Goal: Information Seeking & Learning: Learn about a topic

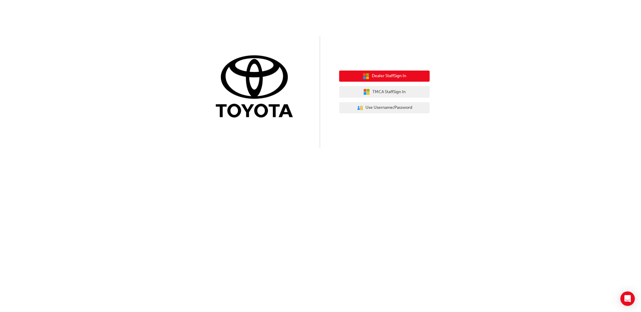
click at [380, 75] on span "Dealer Staff Sign In" at bounding box center [389, 76] width 34 height 7
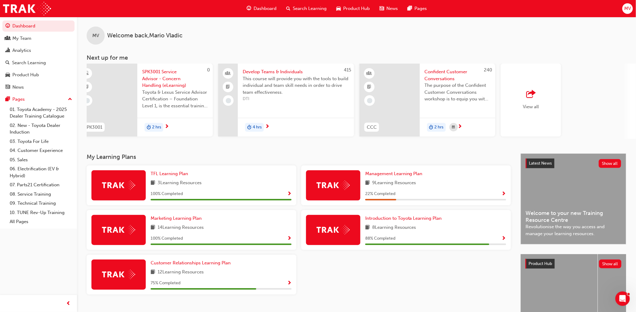
scroll to position [0, 297]
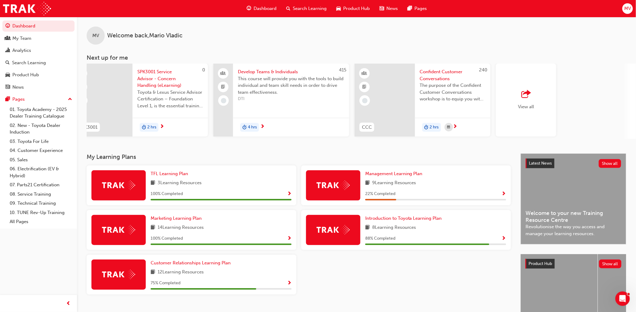
click at [538, 100] on div "View all" at bounding box center [526, 100] width 60 height 73
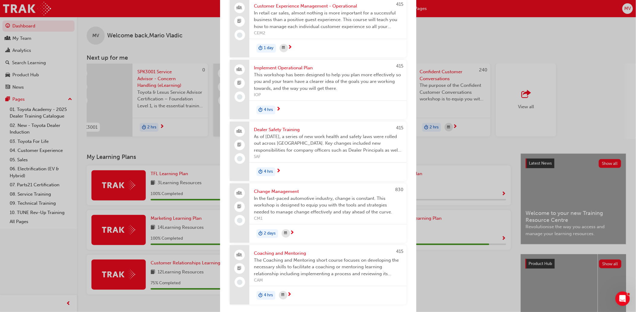
scroll to position [409, 0]
click at [442, 262] on div "Next up for me 415 Leading Teams Effectively This course will show you what's i…" at bounding box center [318, 156] width 636 height 312
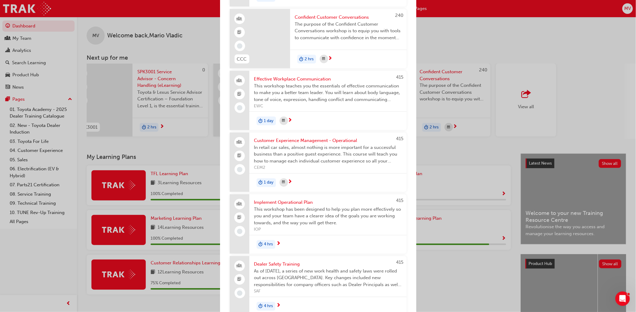
scroll to position [174, 0]
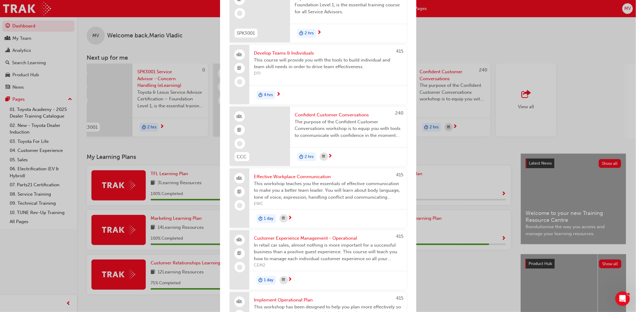
click at [545, 55] on div "Next up for me 415 Leading Teams Effectively This course will show you what's i…" at bounding box center [318, 156] width 636 height 312
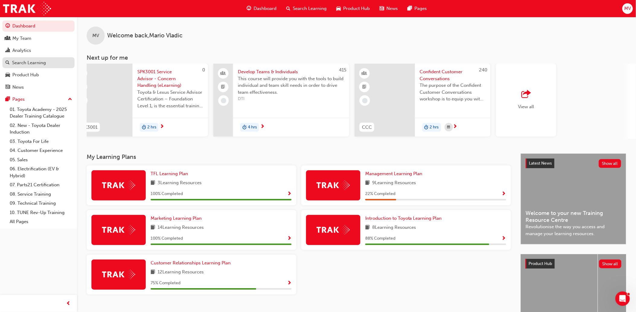
click at [43, 60] on div "Search Learning" at bounding box center [38, 63] width 66 height 8
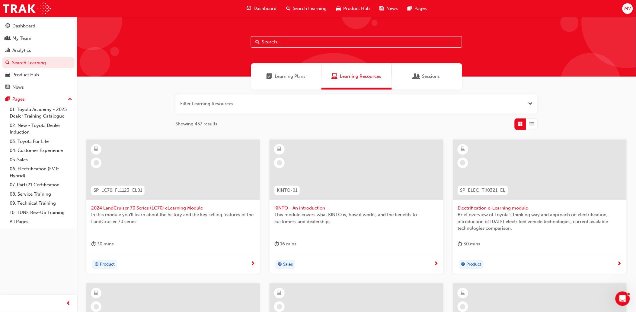
click at [288, 41] on input "text" at bounding box center [356, 41] width 211 height 11
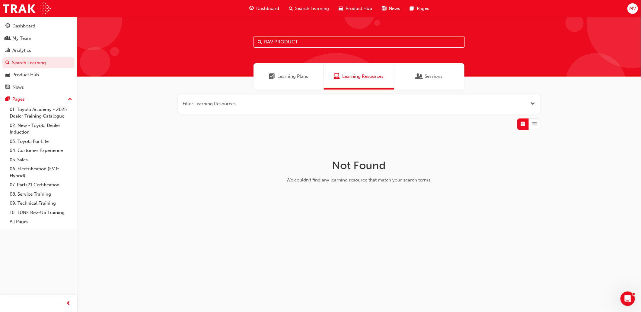
drag, startPoint x: 306, startPoint y: 41, endPoint x: 274, endPoint y: 44, distance: 32.1
click at [274, 44] on input "RAV PRODUCT" at bounding box center [358, 41] width 211 height 11
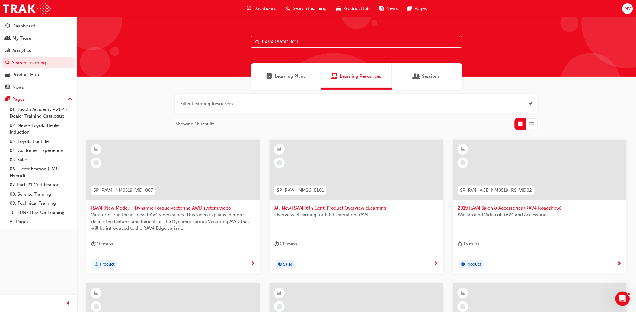
type input "RAV4 PRODUCT"
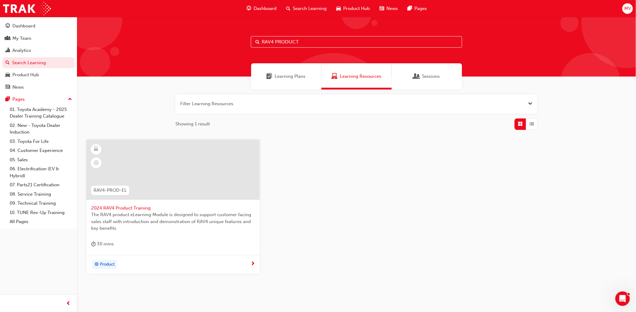
click at [140, 206] on span "2024 RAV4 Product Training" at bounding box center [173, 208] width 164 height 7
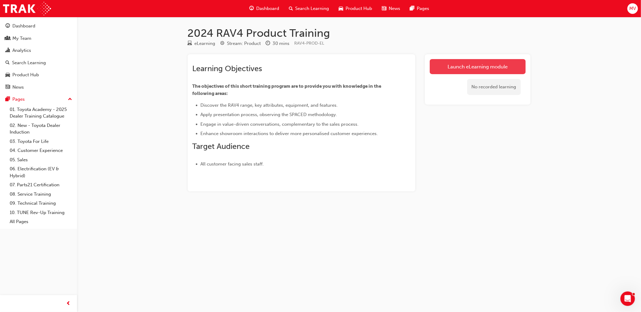
click at [476, 66] on link "Launch eLearning module" at bounding box center [478, 66] width 96 height 15
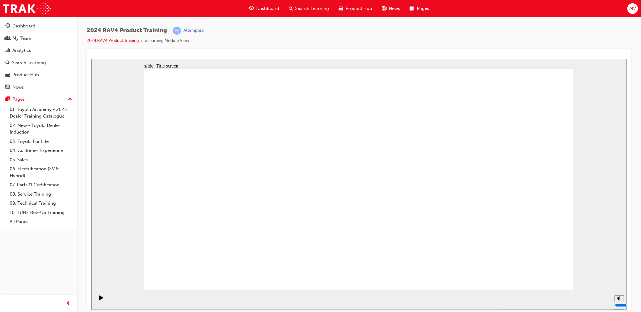
click at [624, 223] on div "slide: Content To discover the RAV4 range, key attributes, equipment, and featu…" at bounding box center [358, 184] width 535 height 251
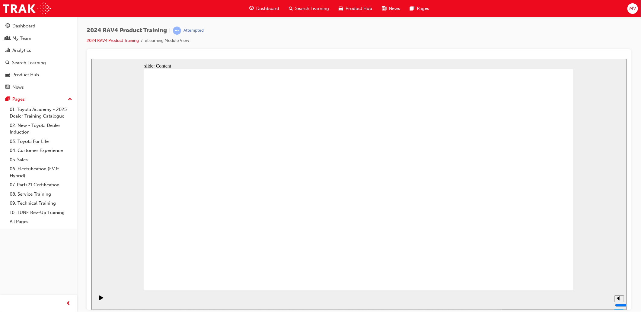
click at [598, 245] on div "slide: Content Rectangle 1 Group 1 RAV4 - GX The Perfect Entry-Level SUV The RA…" at bounding box center [358, 184] width 535 height 251
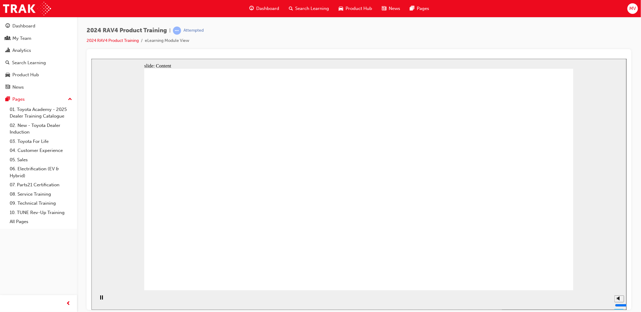
drag, startPoint x: 281, startPoint y: 144, endPoint x: 278, endPoint y: 147, distance: 4.1
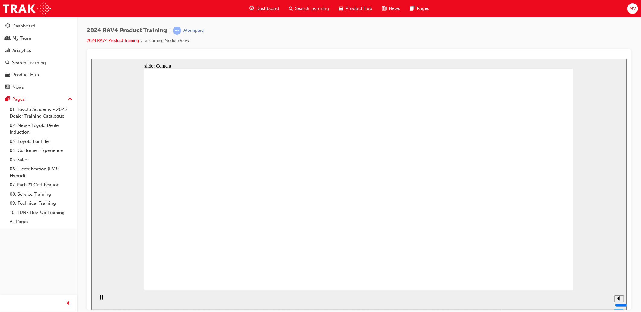
drag, startPoint x: 273, startPoint y: 189, endPoint x: 228, endPoint y: 97, distance: 102.1
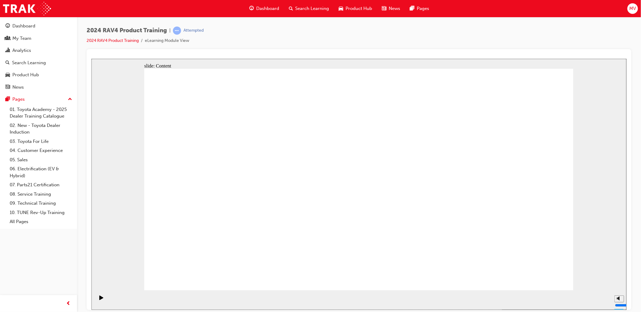
drag, startPoint x: 194, startPoint y: 124, endPoint x: 193, endPoint y: 147, distance: 22.9
drag, startPoint x: 188, startPoint y: 237, endPoint x: 187, endPoint y: 244, distance: 6.9
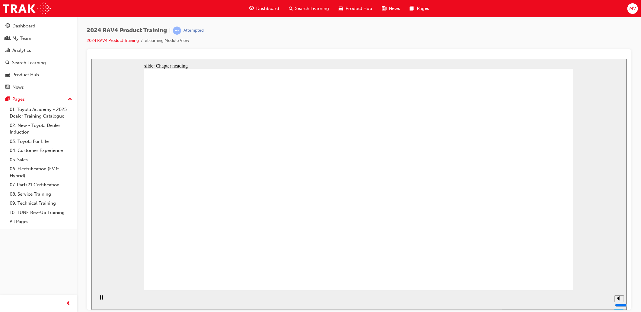
drag, startPoint x: 389, startPoint y: 217, endPoint x: 445, endPoint y: 193, distance: 61.1
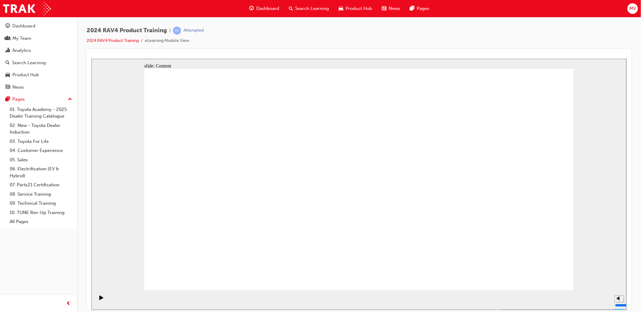
drag, startPoint x: 297, startPoint y: 164, endPoint x: 325, endPoint y: 154, distance: 29.3
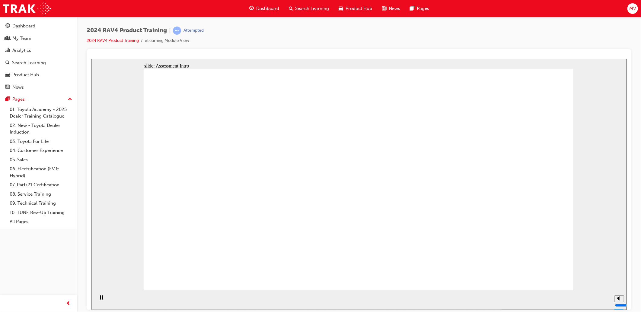
radio input "true"
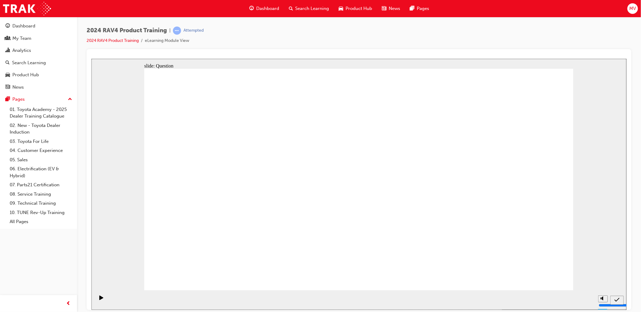
radio input "true"
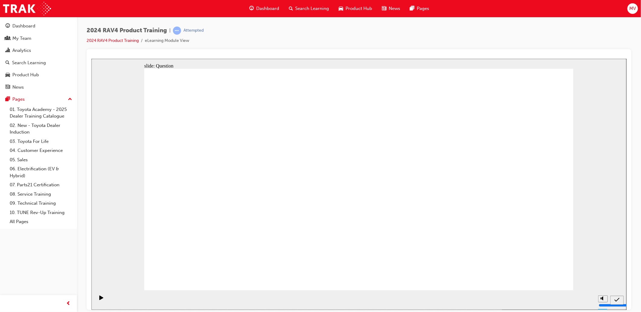
radio input "true"
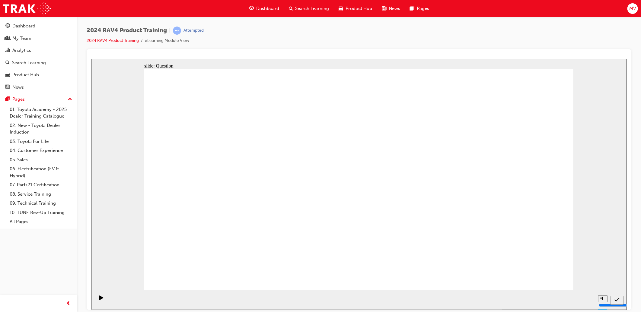
radio input "true"
drag, startPoint x: 230, startPoint y: 259, endPoint x: 395, endPoint y: 163, distance: 191.1
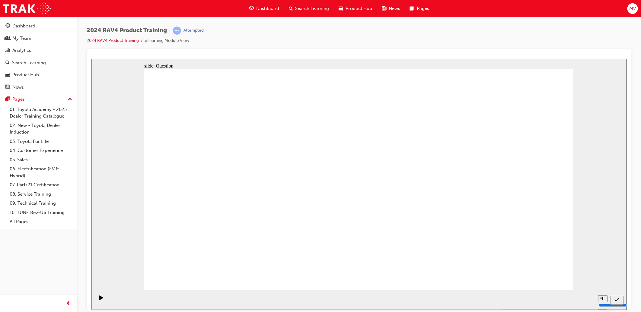
drag, startPoint x: 398, startPoint y: 171, endPoint x: 215, endPoint y: 266, distance: 206.3
drag, startPoint x: 235, startPoint y: 236, endPoint x: 437, endPoint y: 141, distance: 223.0
drag, startPoint x: 432, startPoint y: 147, endPoint x: 390, endPoint y: 159, distance: 43.7
drag, startPoint x: 305, startPoint y: 159, endPoint x: 468, endPoint y: 237, distance: 180.0
drag, startPoint x: 270, startPoint y: 192, endPoint x: 384, endPoint y: 250, distance: 128.1
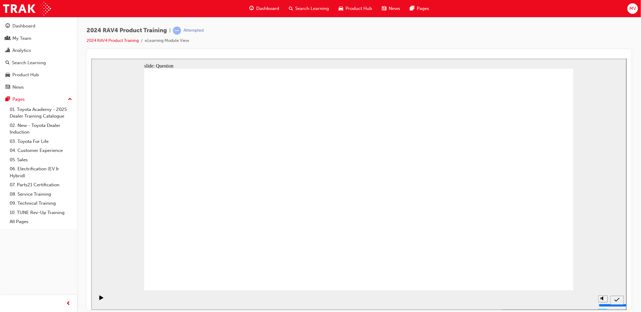
drag, startPoint x: 503, startPoint y: 161, endPoint x: 314, endPoint y: 245, distance: 206.7
drag, startPoint x: 367, startPoint y: 180, endPoint x: 241, endPoint y: 253, distance: 145.5
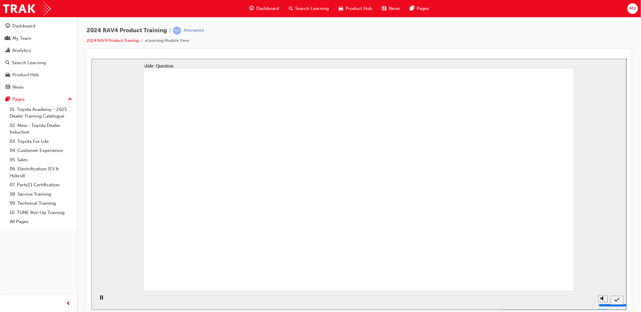
radio input "true"
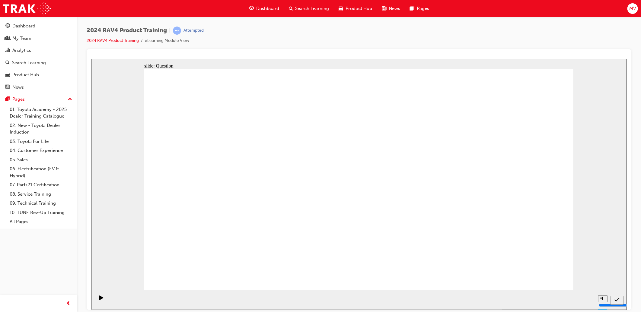
radio input "true"
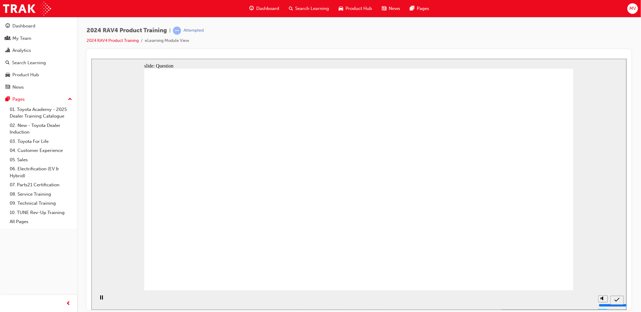
radio input "true"
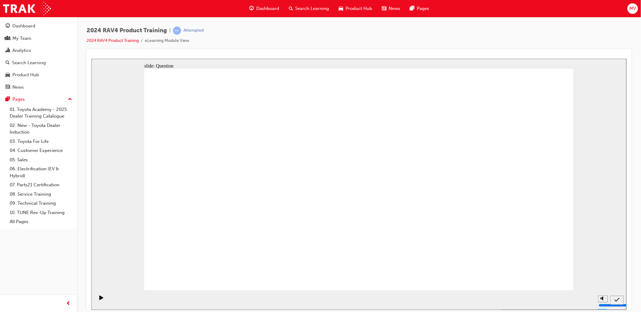
drag, startPoint x: 313, startPoint y: 163, endPoint x: 473, endPoint y: 242, distance: 178.4
drag, startPoint x: 237, startPoint y: 162, endPoint x: 394, endPoint y: 235, distance: 172.5
drag, startPoint x: 473, startPoint y: 173, endPoint x: 318, endPoint y: 242, distance: 169.8
drag, startPoint x: 383, startPoint y: 168, endPoint x: 227, endPoint y: 236, distance: 170.6
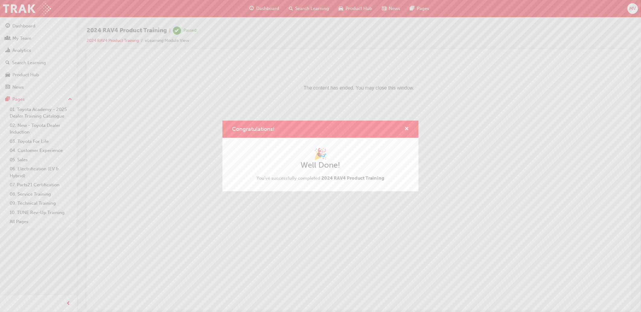
click at [405, 128] on span "cross-icon" at bounding box center [406, 129] width 5 height 5
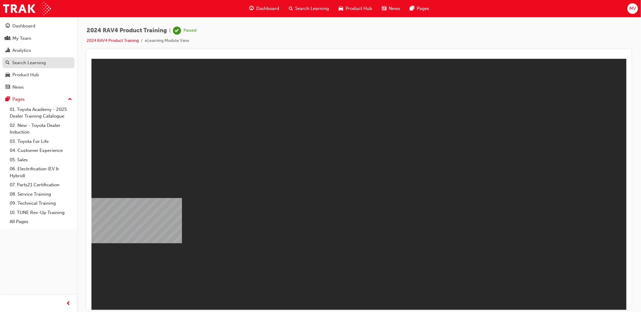
click at [44, 64] on div "Search Learning" at bounding box center [29, 62] width 34 height 7
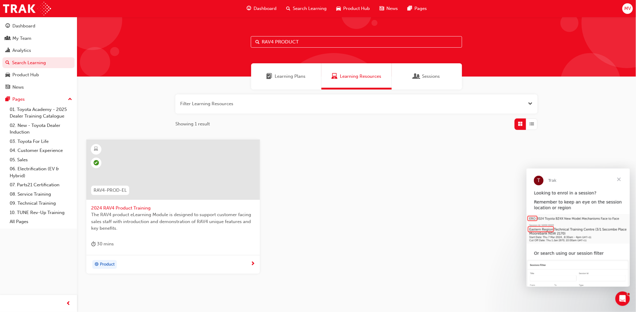
drag, startPoint x: 306, startPoint y: 42, endPoint x: 102, endPoint y: 40, distance: 204.6
click at [102, 40] on div "RAV4 PRODUCT" at bounding box center [356, 47] width 559 height 60
type input "hilux product"
click at [139, 207] on span "2024 HiLux Product eLearning" at bounding box center [173, 208] width 164 height 7
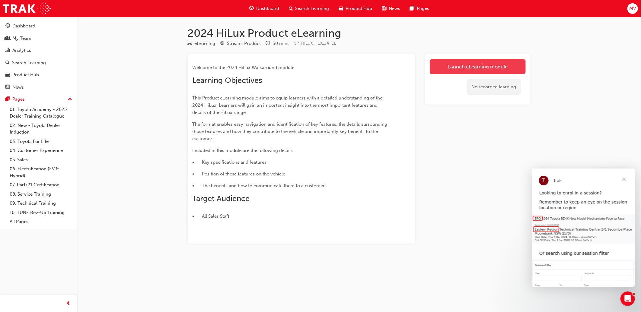
click at [479, 62] on link "Launch eLearning module" at bounding box center [478, 66] width 96 height 15
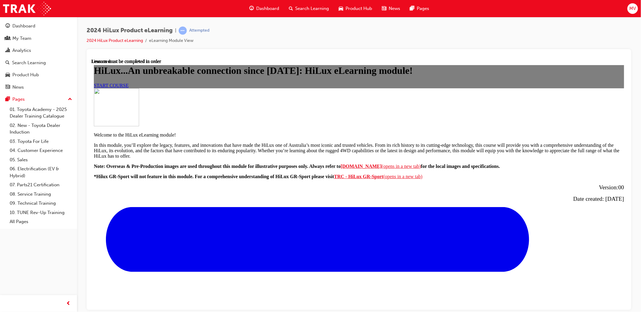
click at [128, 88] on span "START COURSE" at bounding box center [111, 85] width 35 height 5
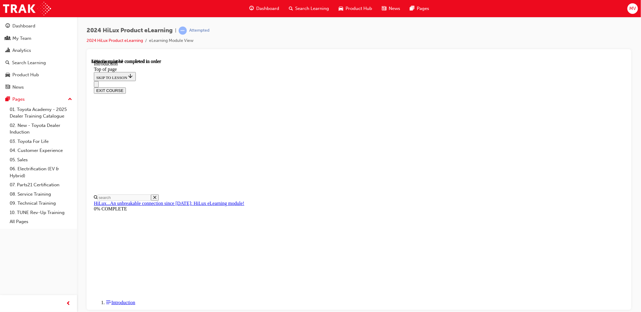
scroll to position [201, 0]
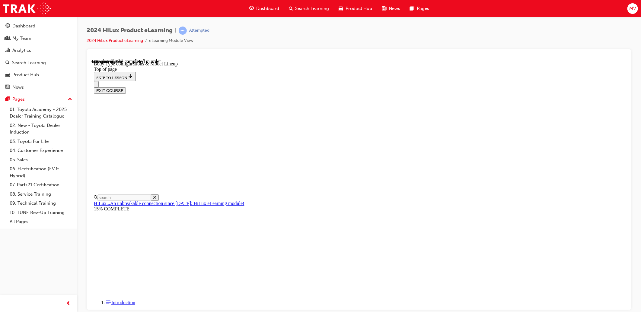
scroll to position [273, 0]
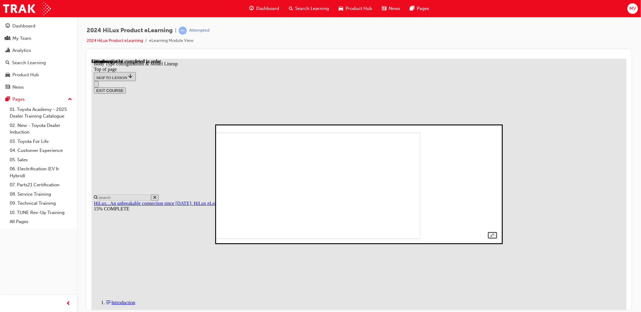
click at [381, 177] on img at bounding box center [286, 185] width 267 height 107
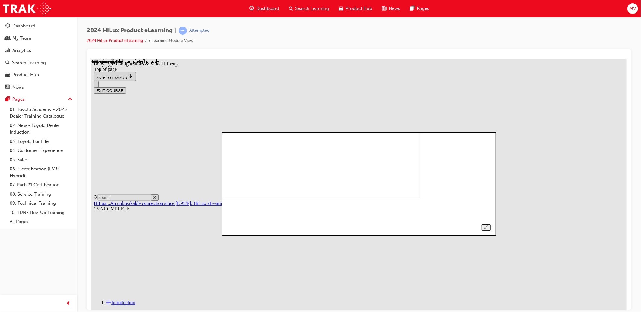
click at [351, 197] on img at bounding box center [293, 152] width 254 height 91
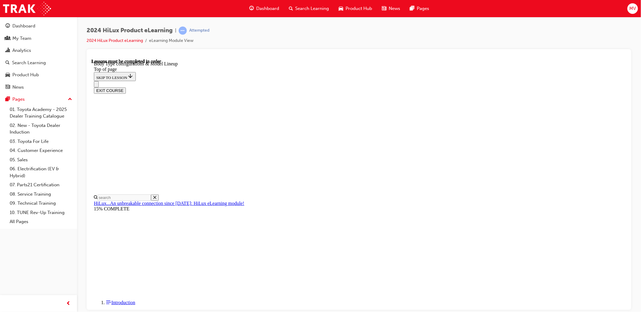
scroll to position [138, 0]
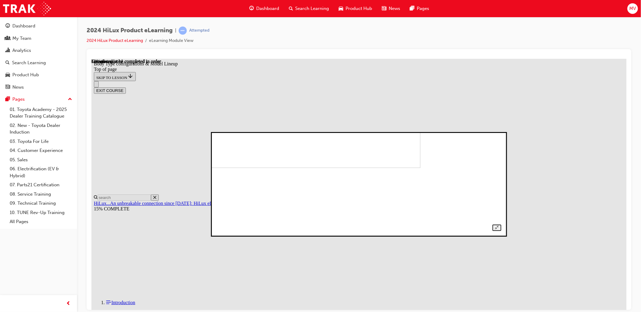
click at [366, 168] on img at bounding box center [282, 121] width 276 height 91
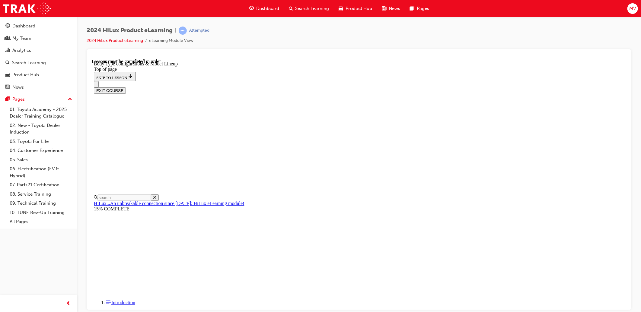
scroll to position [195, 0]
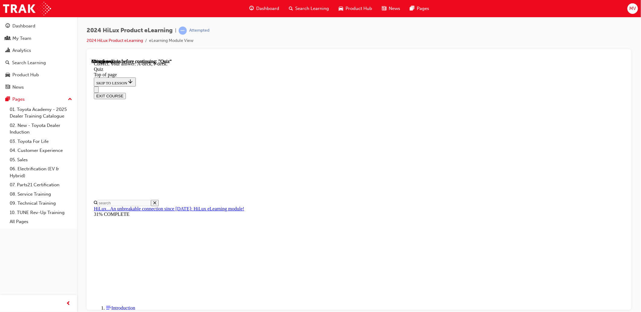
scroll to position [74, 0]
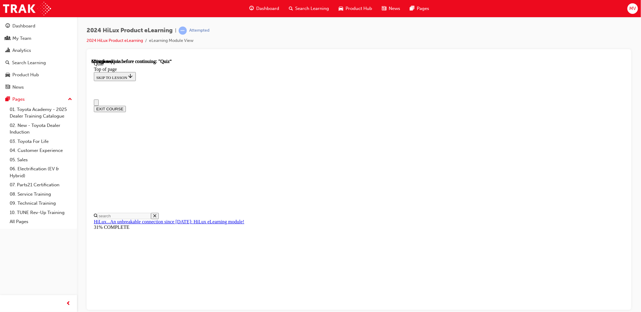
scroll to position [33, 0]
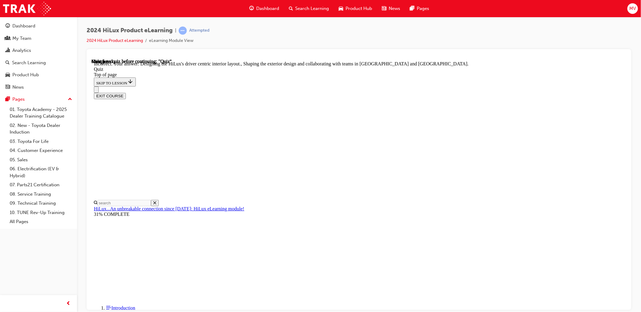
scroll to position [102, 0]
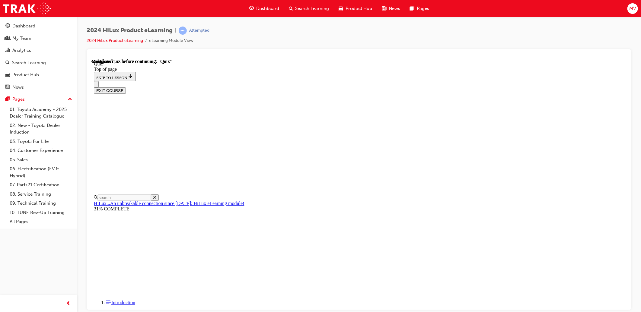
scroll to position [76, 0]
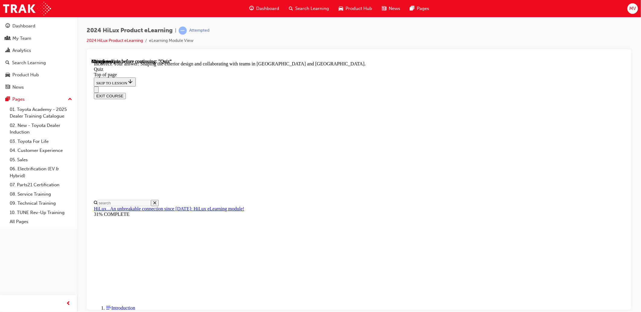
scroll to position [68, 0]
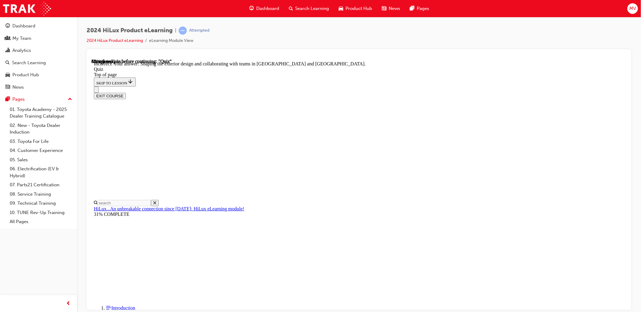
drag, startPoint x: 304, startPoint y: 174, endPoint x: 336, endPoint y: 214, distance: 50.7
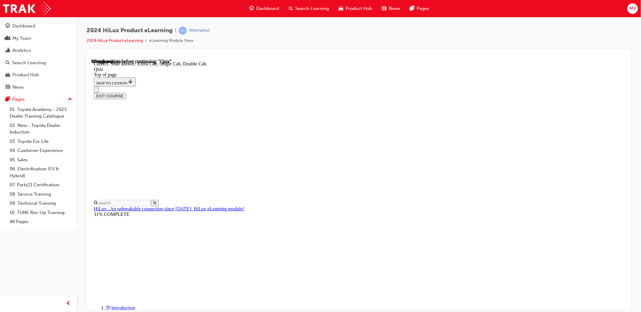
scroll to position [118, 0]
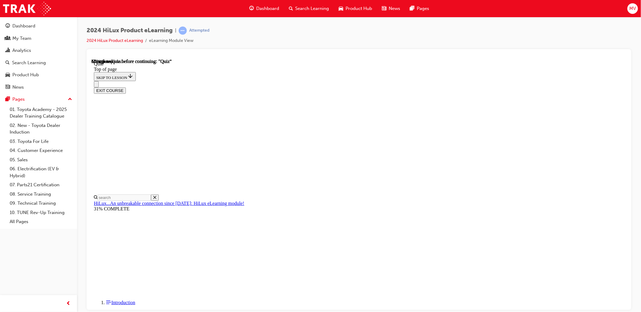
scroll to position [55, 0]
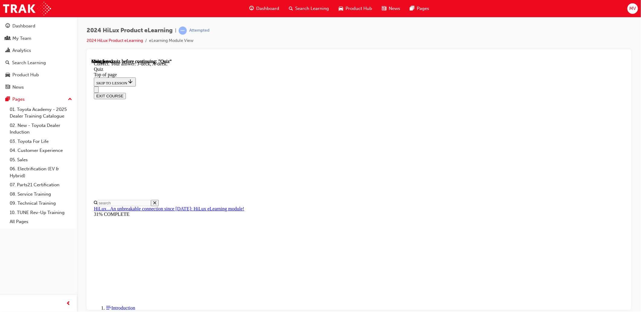
scroll to position [74, 0]
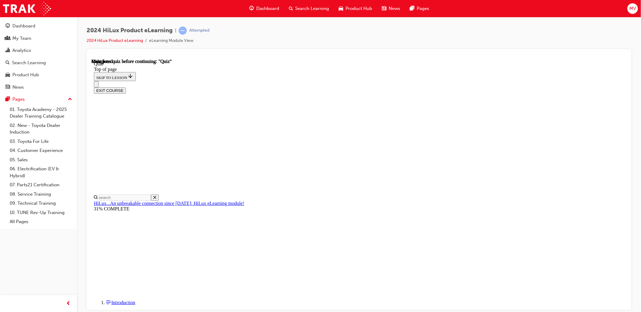
scroll to position [76, 0]
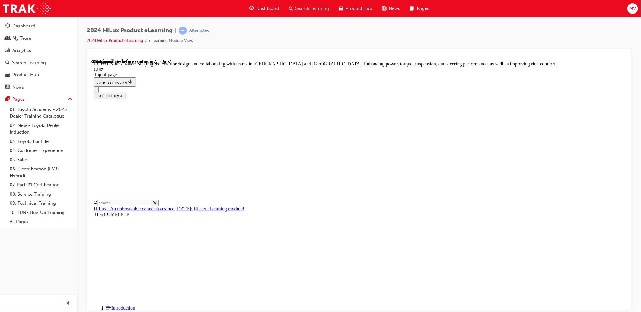
scroll to position [102, 0]
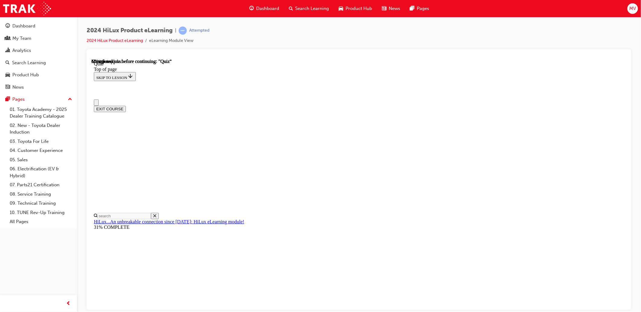
scroll to position [33, 0]
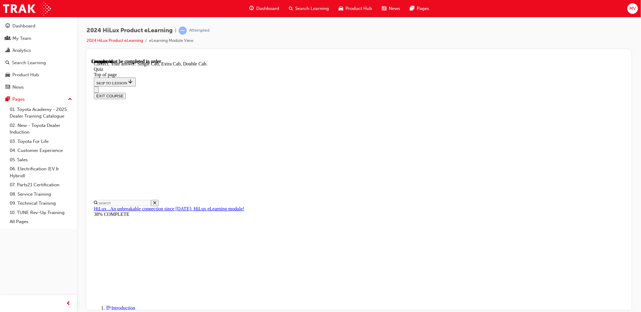
scroll to position [118, 0]
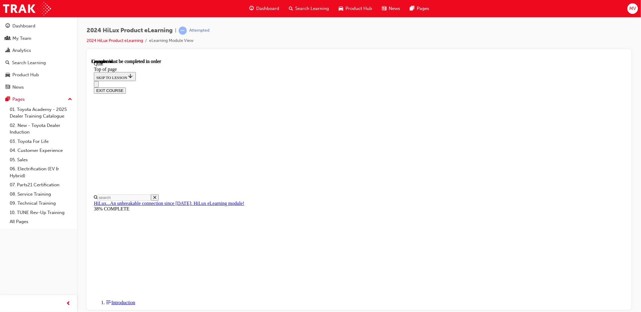
scroll to position [76, 0]
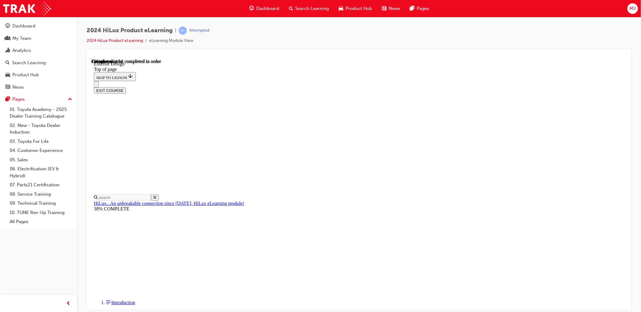
scroll to position [756, 0]
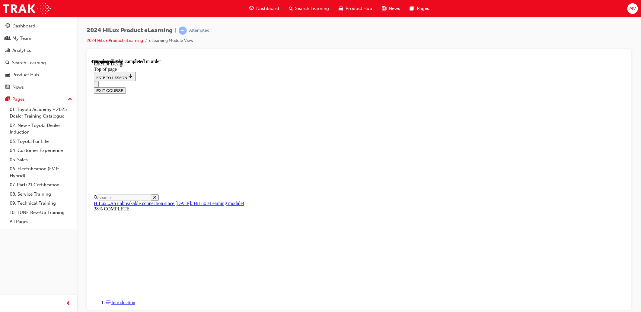
drag, startPoint x: 504, startPoint y: 138, endPoint x: 477, endPoint y: 132, distance: 27.3
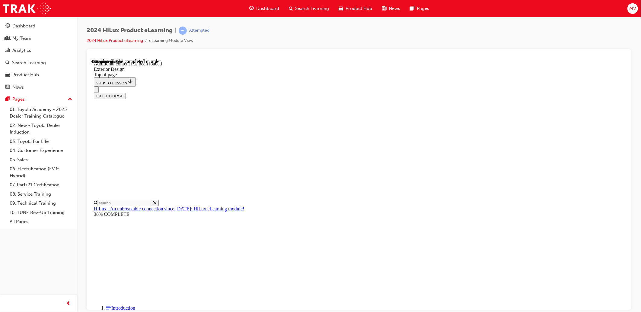
scroll to position [1086, 0]
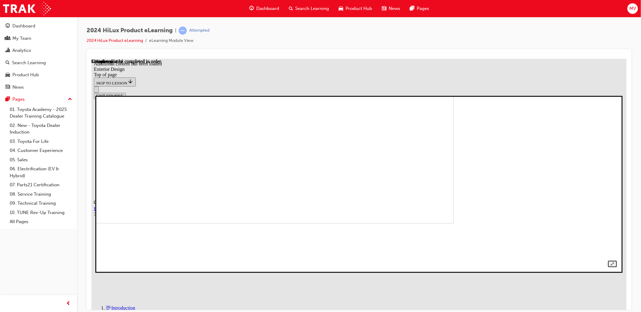
click at [355, 197] on img at bounding box center [199, 141] width 507 height 164
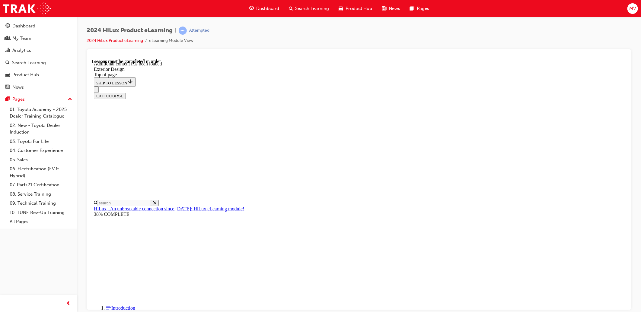
scroll to position [1592, 0]
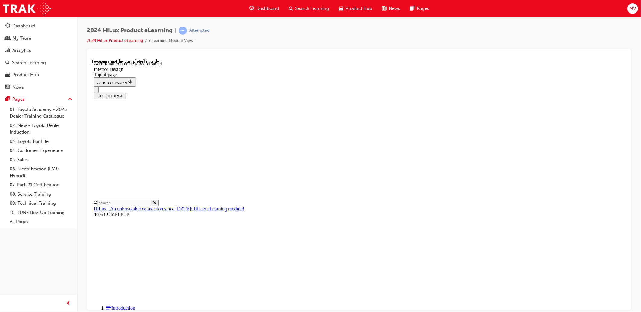
scroll to position [1006, 0]
drag, startPoint x: 557, startPoint y: 202, endPoint x: 554, endPoint y: 202, distance: 3.3
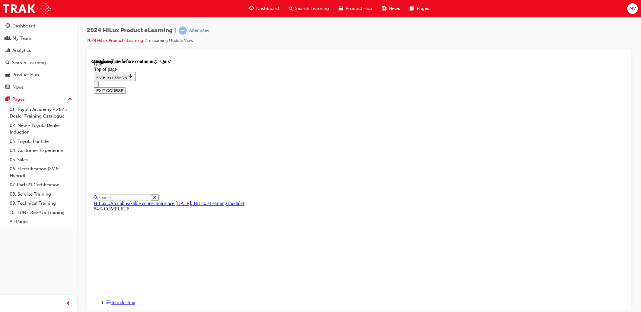
scroll to position [49, 0]
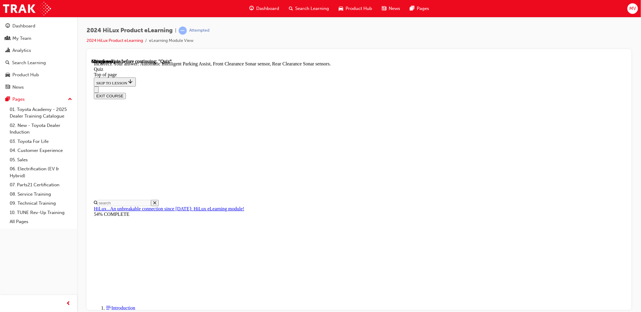
scroll to position [74, 0]
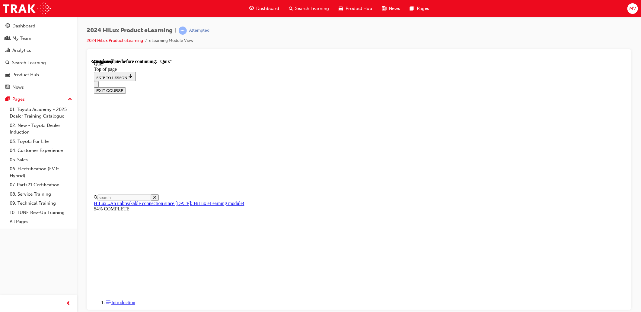
scroll to position [27, 0]
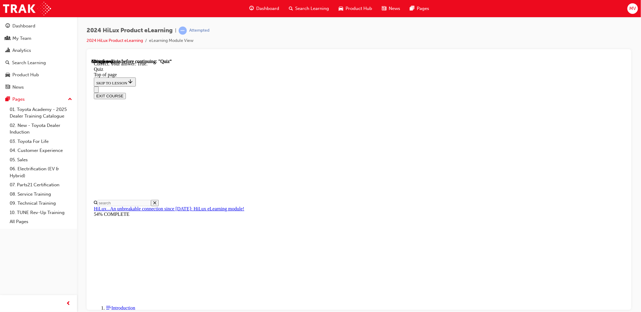
scroll to position [46, 0]
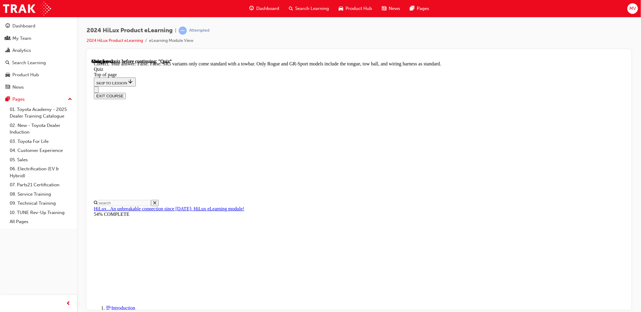
scroll to position [73, 0]
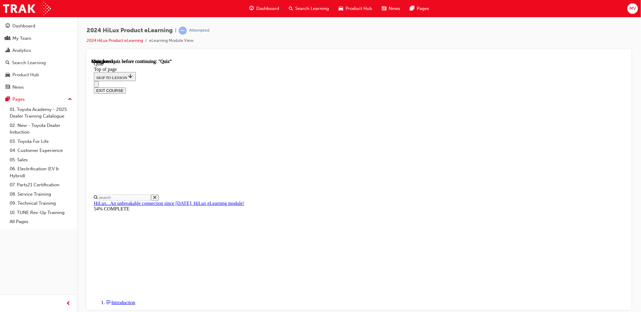
scroll to position [76, 0]
drag, startPoint x: 313, startPoint y: 210, endPoint x: 303, endPoint y: 184, distance: 27.7
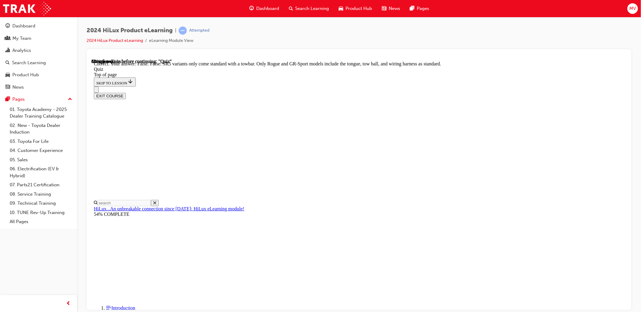
scroll to position [73, 0]
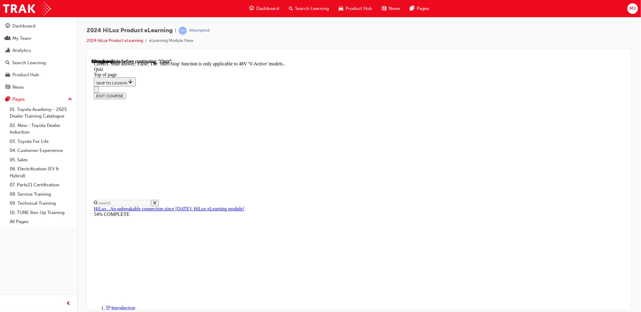
scroll to position [37, 0]
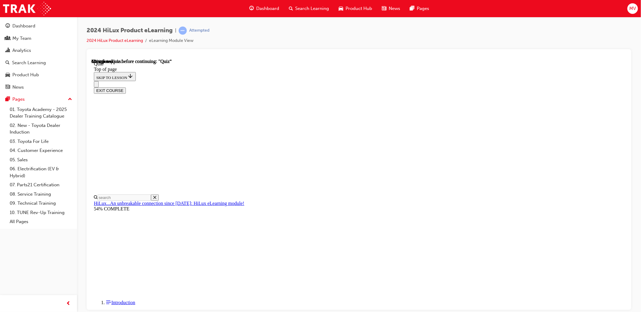
scroll to position [31, 0]
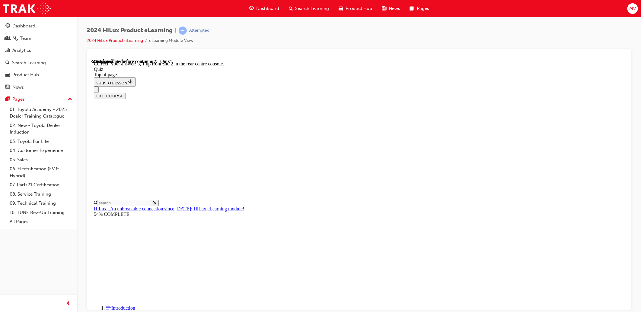
scroll to position [60, 0]
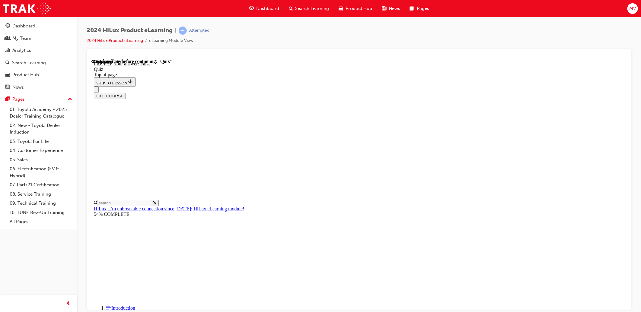
scroll to position [46, 0]
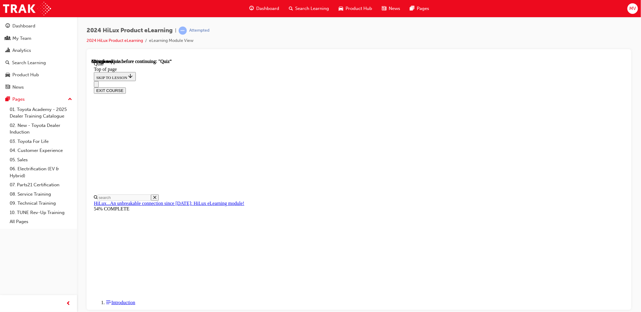
scroll to position [40, 0]
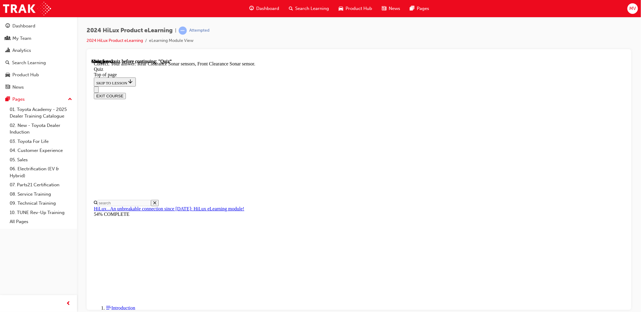
scroll to position [74, 0]
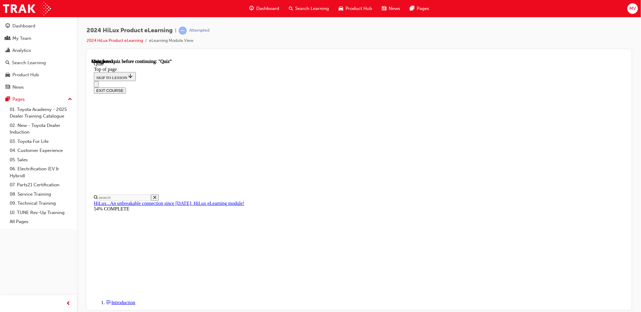
scroll to position [76, 0]
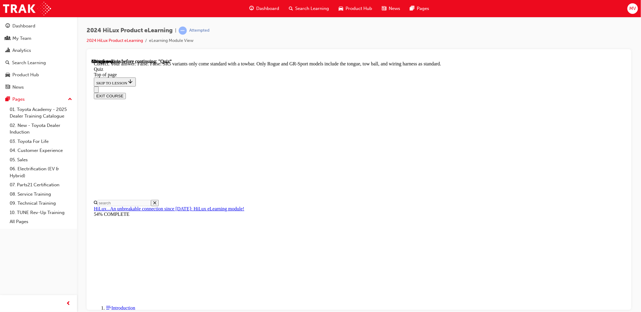
scroll to position [73, 0]
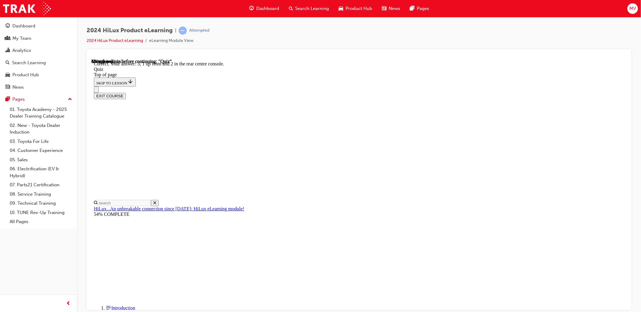
scroll to position [60, 0]
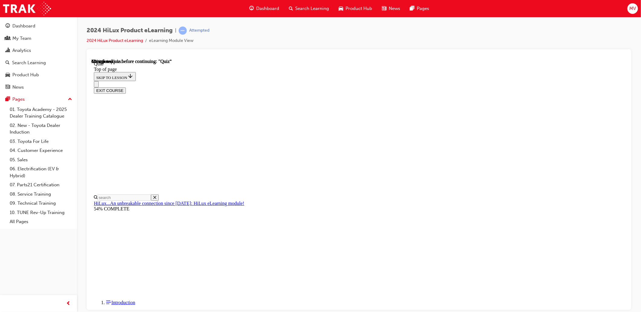
scroll to position [27, 0]
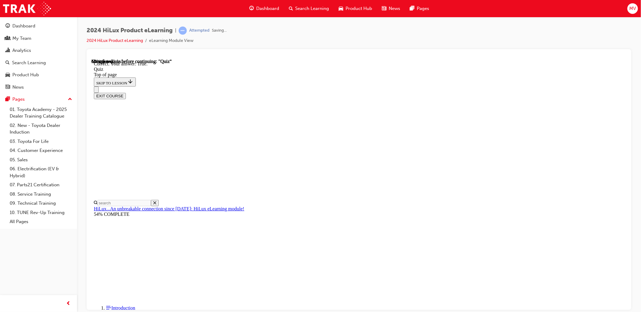
scroll to position [46, 0]
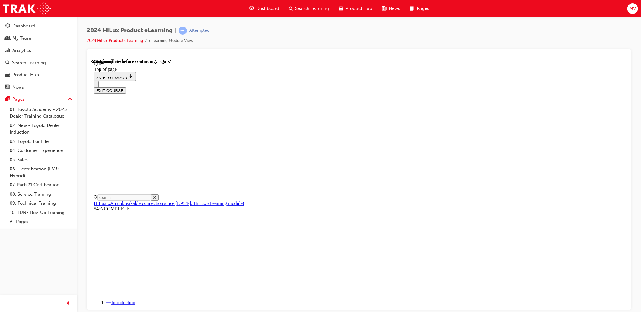
scroll to position [40, 0]
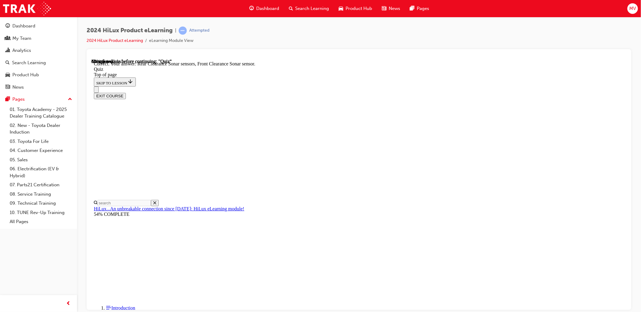
scroll to position [74, 0]
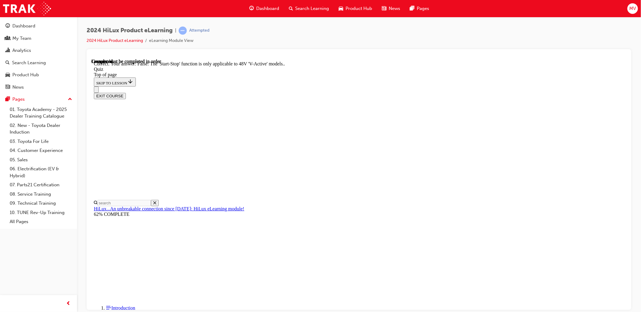
scroll to position [37, 0]
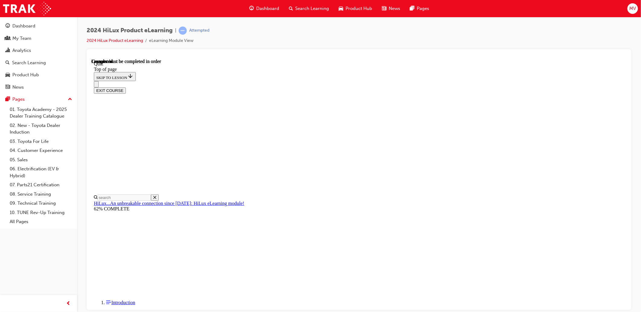
scroll to position [76, 0]
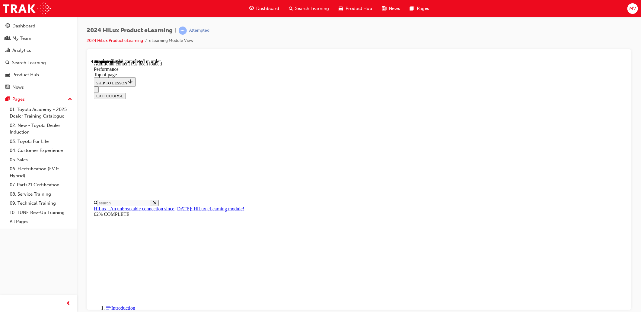
scroll to position [511, 0]
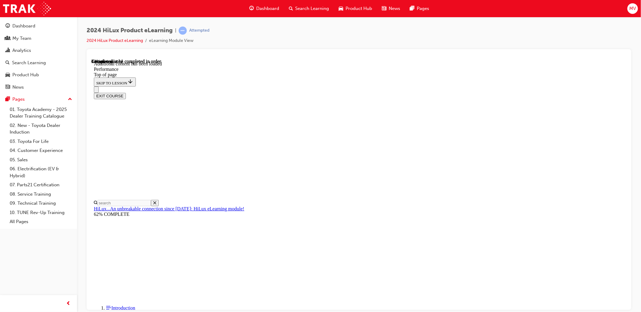
scroll to position [1959, 0]
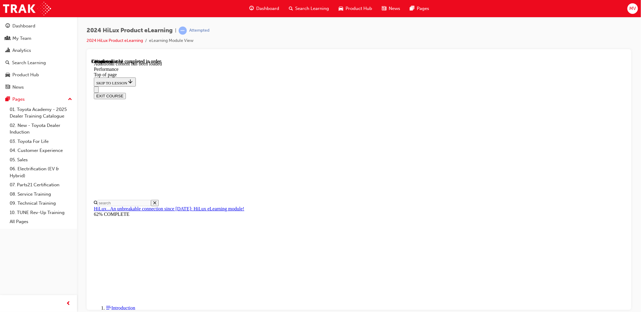
scroll to position [3178, 0]
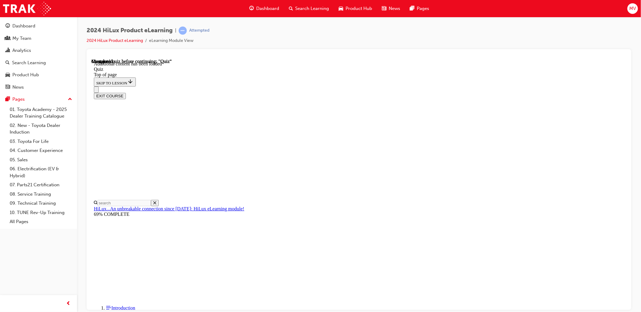
scroll to position [19, 0]
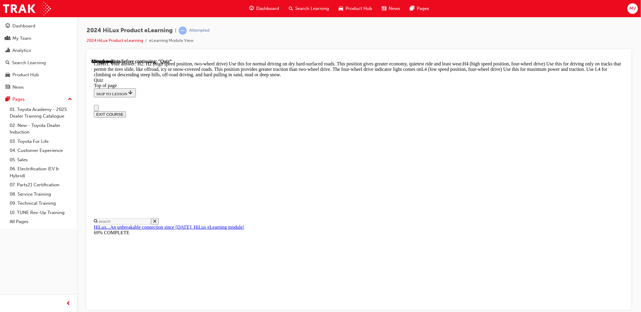
scroll to position [44, 0]
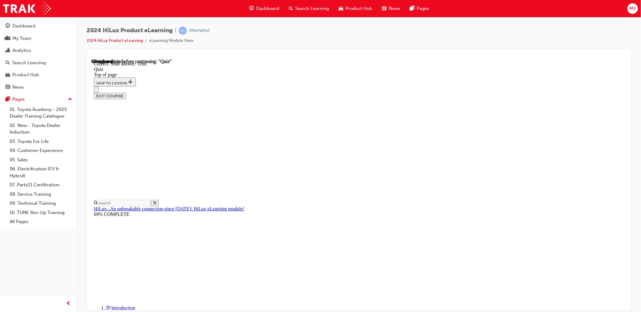
scroll to position [36, 0]
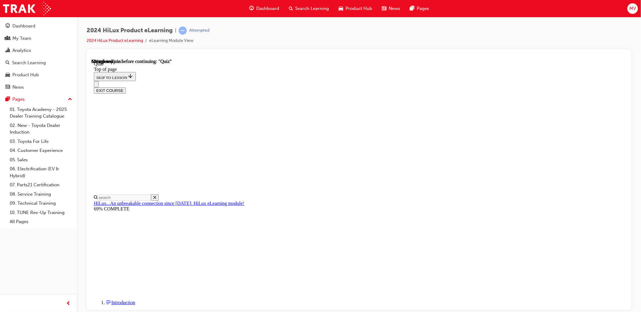
scroll to position [31, 0]
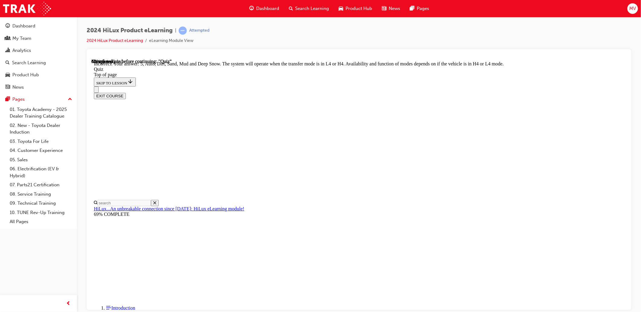
scroll to position [61, 0]
drag, startPoint x: 601, startPoint y: 222, endPoint x: 593, endPoint y: 219, distance: 8.2
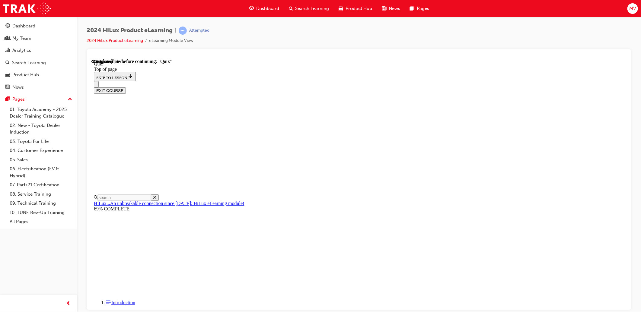
scroll to position [73, 0]
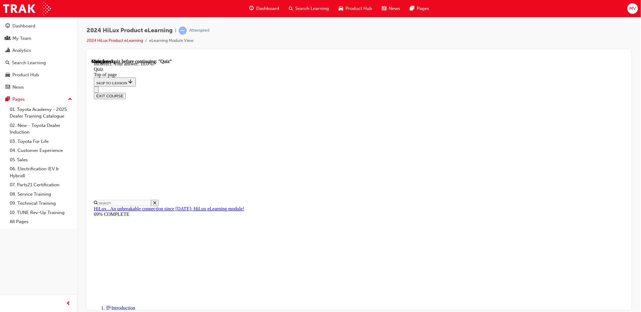
scroll to position [71, 0]
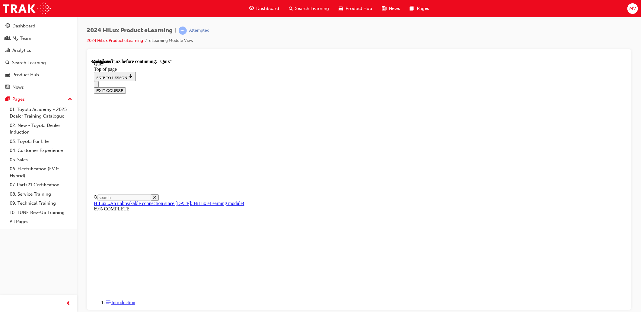
scroll to position [76, 0]
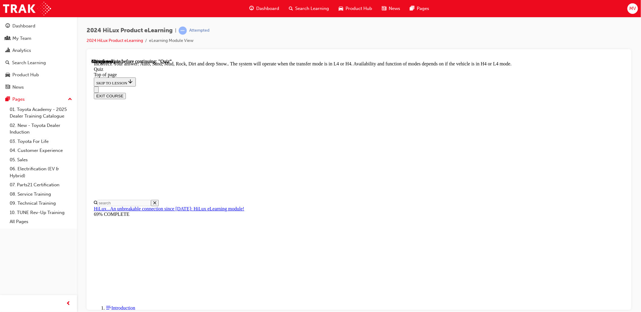
scroll to position [128, 0]
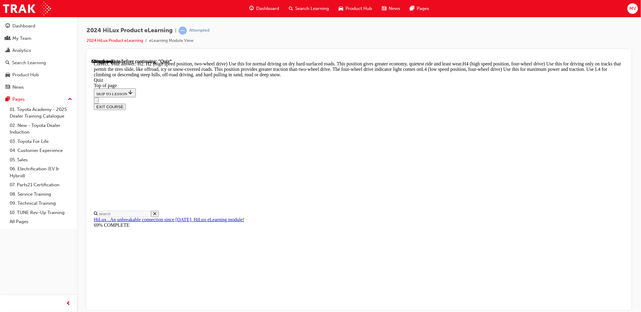
scroll to position [178, 0]
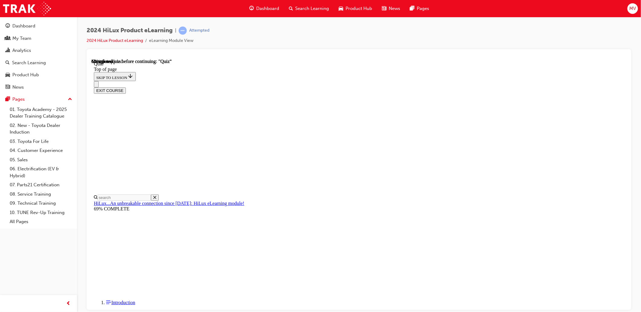
scroll to position [19, 0]
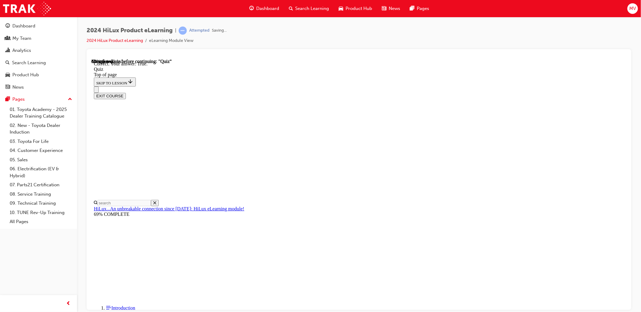
scroll to position [36, 0]
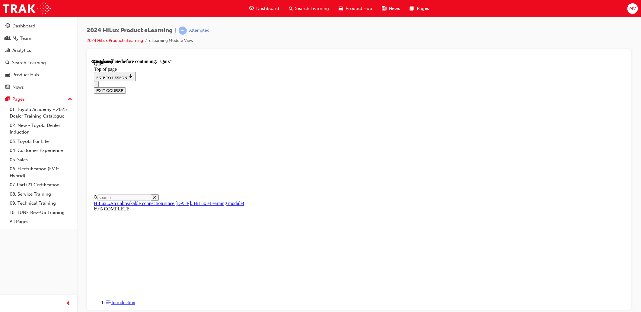
scroll to position [132, 0]
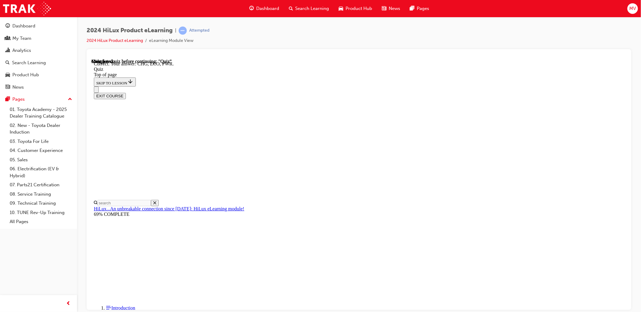
scroll to position [111, 0]
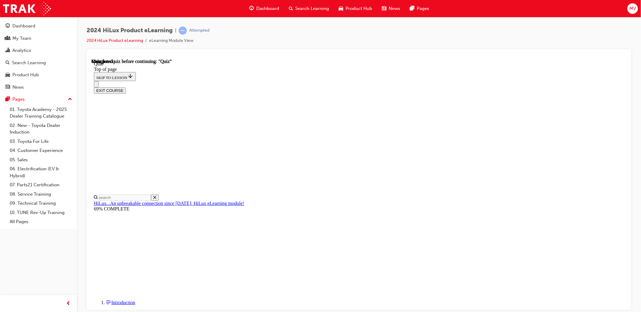
scroll to position [76, 0]
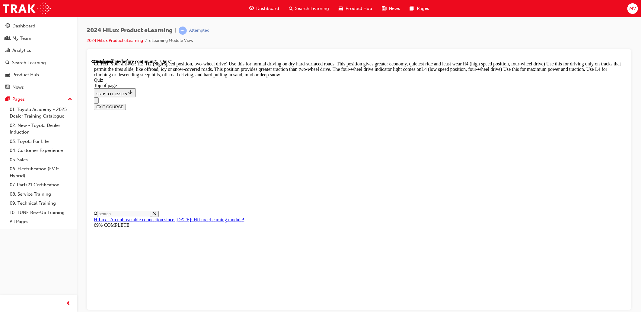
scroll to position [178, 0]
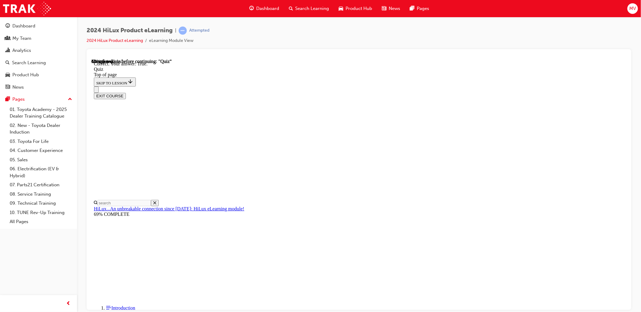
scroll to position [36, 0]
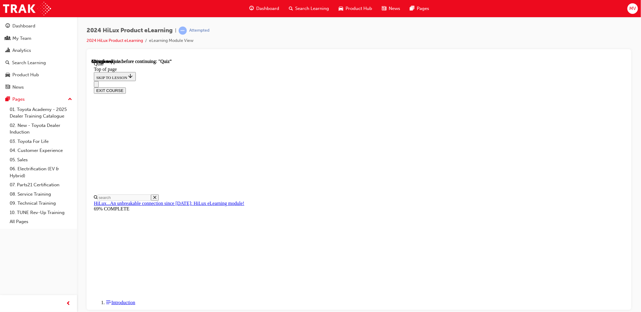
scroll to position [31, 0]
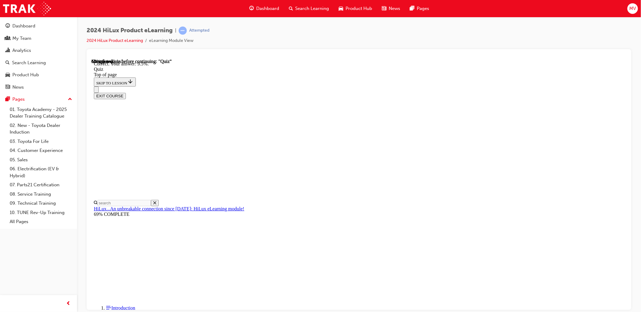
scroll to position [104, 0]
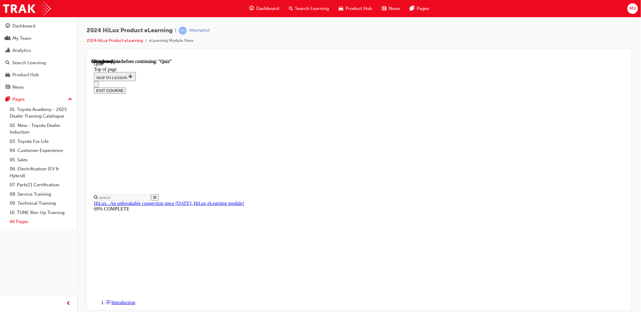
scroll to position [127, 0]
drag, startPoint x: 303, startPoint y: 200, endPoint x: 309, endPoint y: 206, distance: 9.0
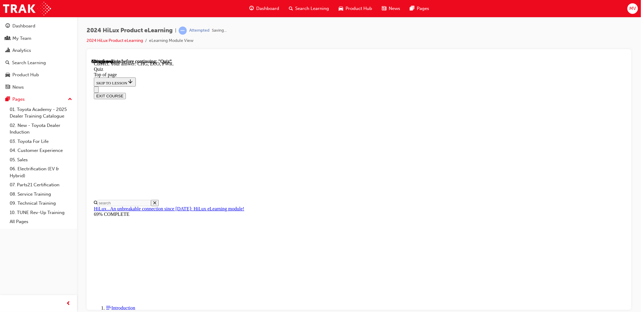
scroll to position [161, 0]
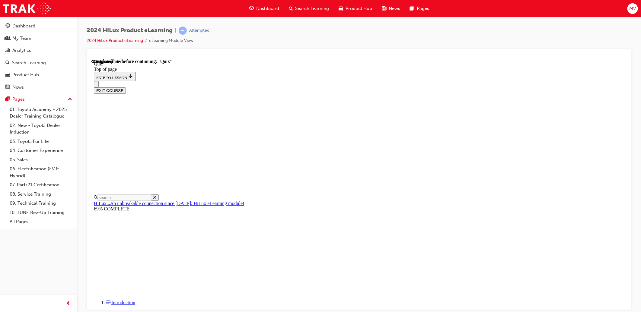
scroll to position [65, 0]
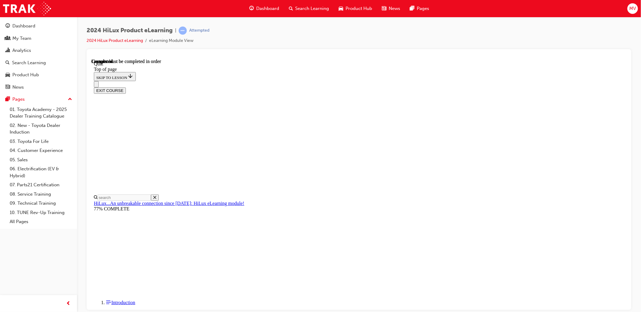
scroll to position [76, 0]
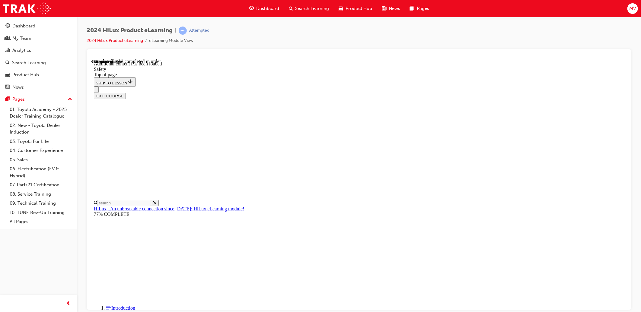
scroll to position [283, 0]
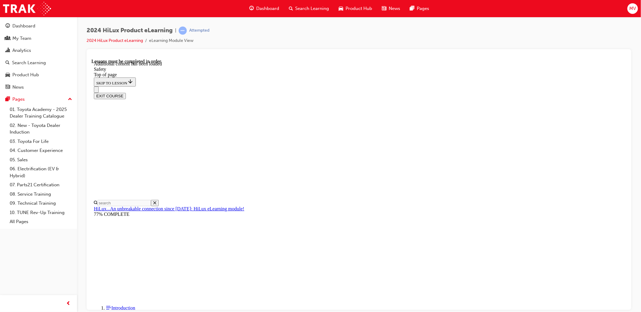
scroll to position [1236, 0]
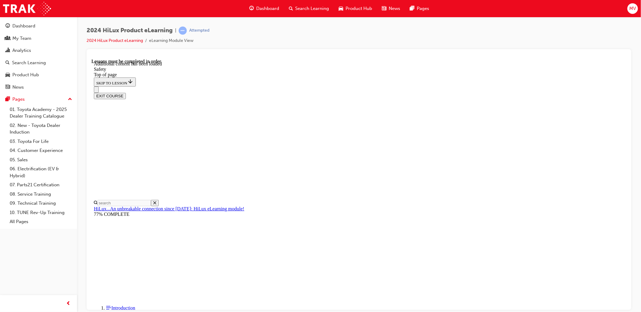
scroll to position [1304, 0]
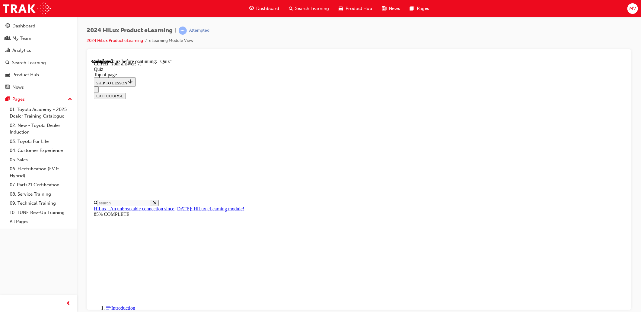
scroll to position [60, 0]
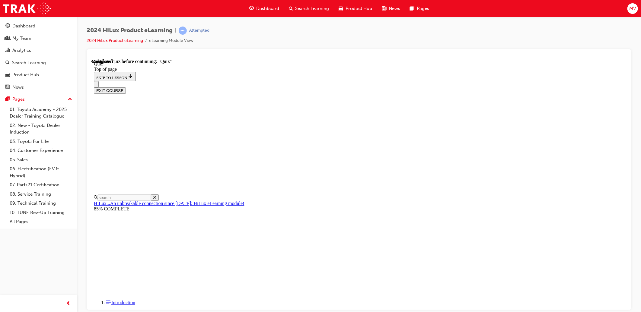
scroll to position [76, 0]
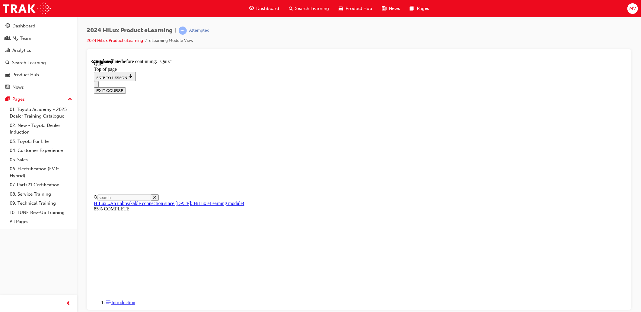
scroll to position [31, 0]
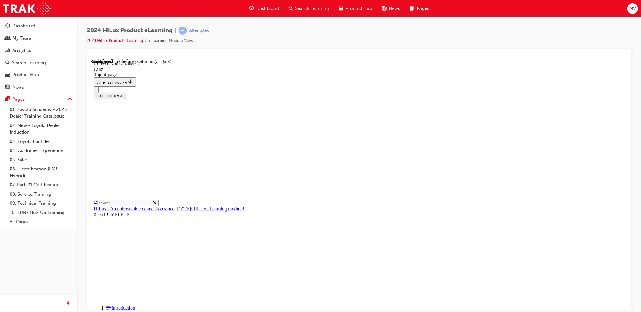
scroll to position [60, 0]
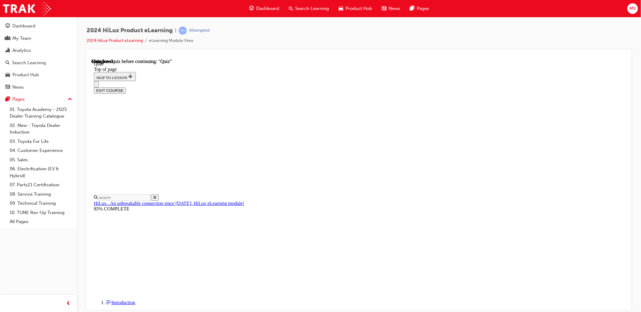
scroll to position [76, 0]
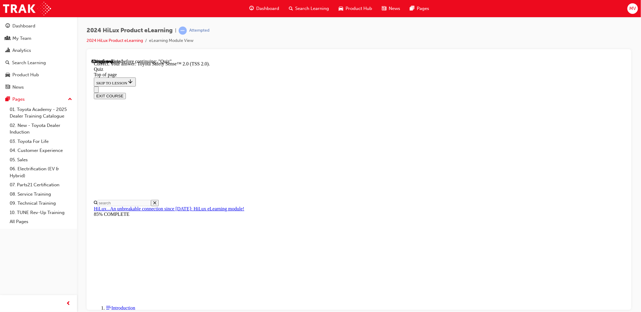
scroll to position [61, 0]
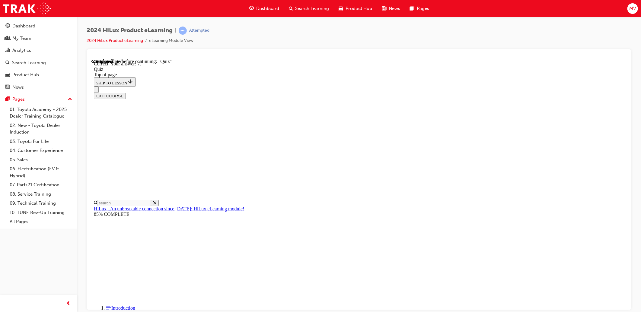
scroll to position [60, 0]
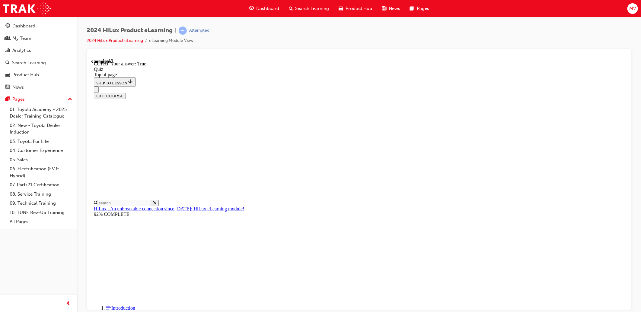
scroll to position [36, 0]
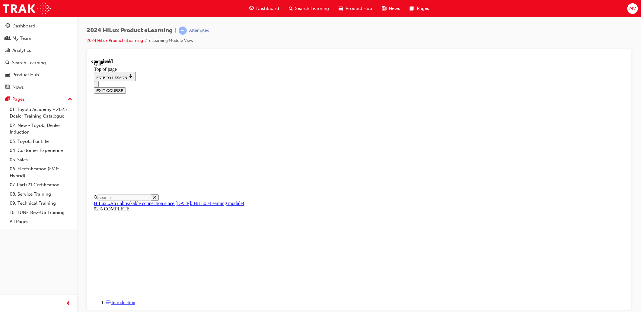
scroll to position [76, 0]
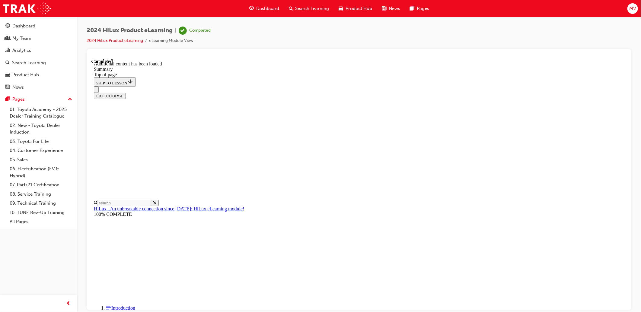
scroll to position [564, 0]
click at [126, 93] on button "EXIT COURSE" at bounding box center [110, 96] width 32 height 6
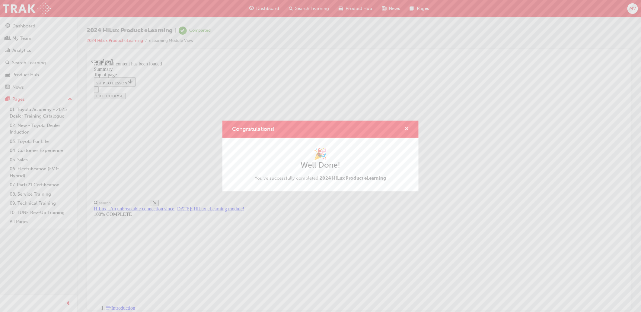
click at [406, 127] on span "cross-icon" at bounding box center [406, 129] width 5 height 5
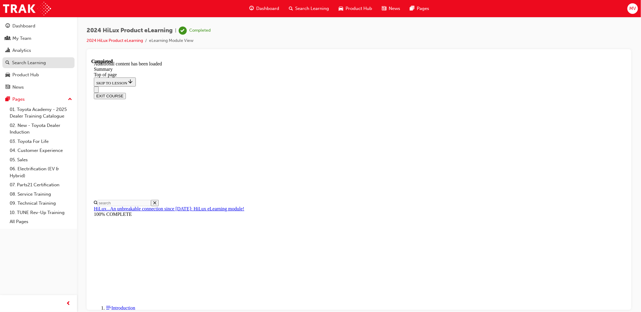
click at [37, 61] on div "Search Learning" at bounding box center [29, 62] width 34 height 7
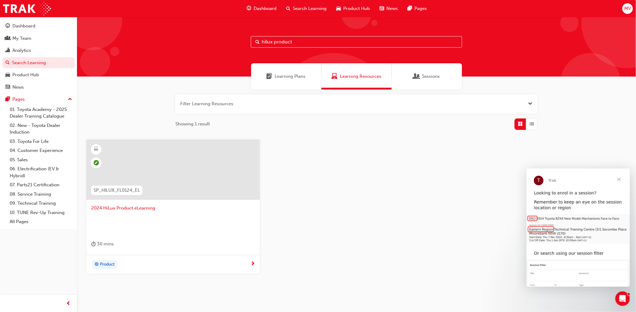
drag, startPoint x: 299, startPoint y: 42, endPoint x: 184, endPoint y: 40, distance: 115.0
click at [184, 40] on div "hilux product" at bounding box center [356, 47] width 559 height 60
type input "mytoyota"
click at [147, 206] on span "myToyota Connect - eLearning" at bounding box center [173, 208] width 164 height 7
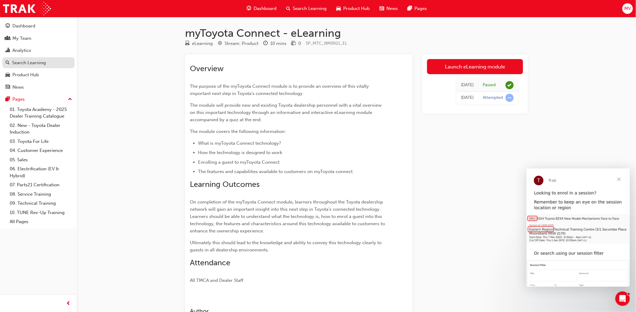
click at [29, 59] on link "Search Learning" at bounding box center [38, 62] width 72 height 11
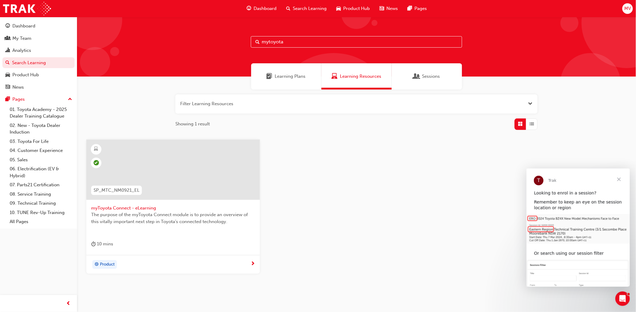
drag, startPoint x: 316, startPoint y: 41, endPoint x: 103, endPoint y: 36, distance: 212.8
click at [103, 36] on div "mytoyota" at bounding box center [356, 47] width 559 height 60
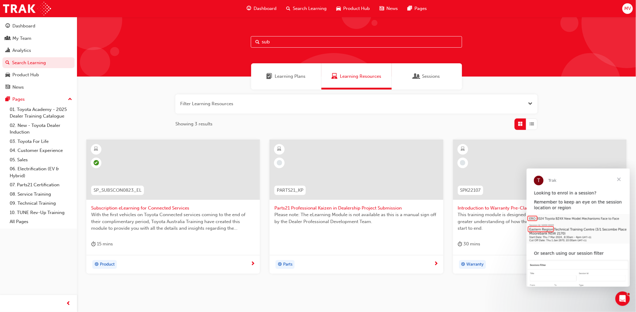
drag, startPoint x: 291, startPoint y: 43, endPoint x: 181, endPoint y: 41, distance: 109.8
click at [181, 41] on div "sub" at bounding box center [356, 47] width 559 height 60
type input "corolla hatch"
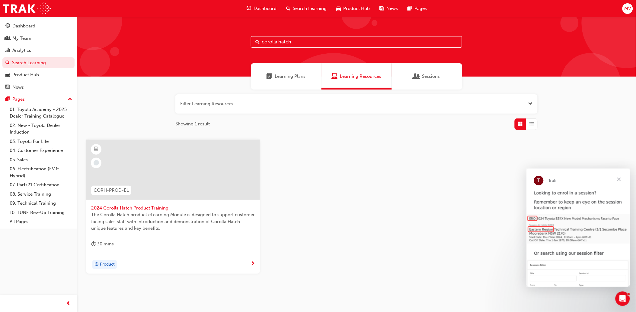
click at [145, 207] on span "2024 Corolla Hatch Product Training" at bounding box center [173, 208] width 164 height 7
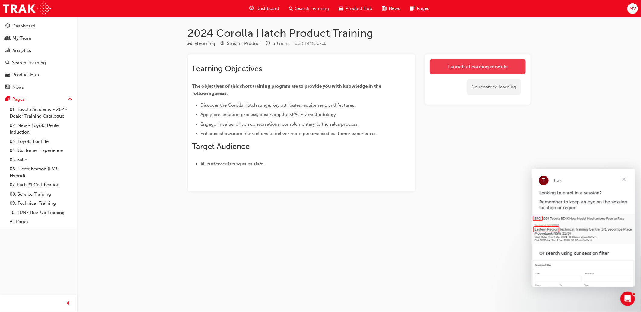
click at [465, 64] on link "Launch eLearning module" at bounding box center [478, 66] width 96 height 15
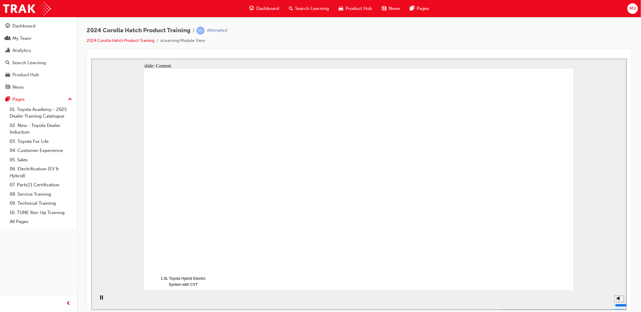
click at [586, 207] on div "slide: Content 1.8L Toyota Hybrid Electric System with CVT • 16" alloy wheels •…" at bounding box center [358, 184] width 535 height 251
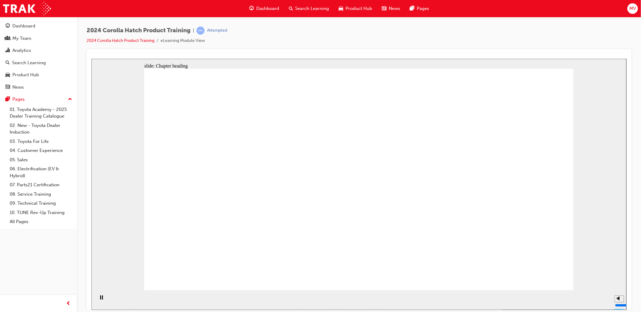
click at [618, 196] on div "slide: Content Rectangle 1 S P A C E D S P A C E D SPACED features Rectangle Wh…" at bounding box center [358, 184] width 535 height 251
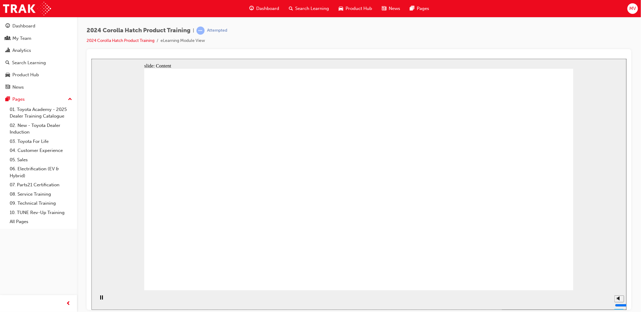
drag, startPoint x: 218, startPoint y: 194, endPoint x: 304, endPoint y: 196, distance: 86.9
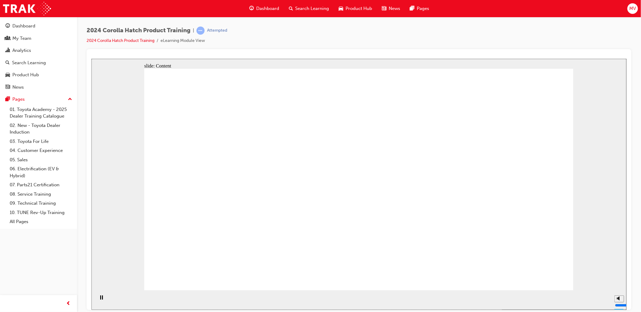
drag, startPoint x: 346, startPoint y: 198, endPoint x: 342, endPoint y: 196, distance: 4.2
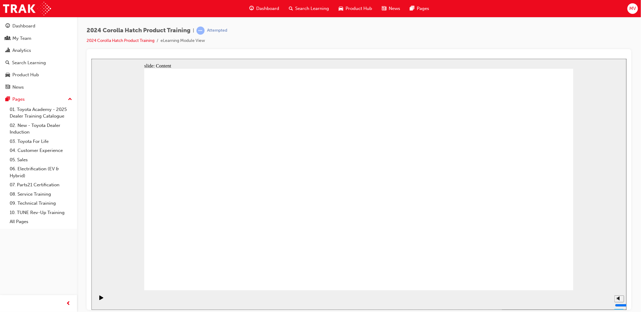
radio input "true"
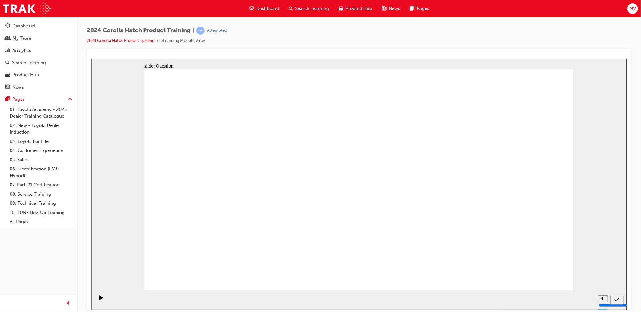
radio input "true"
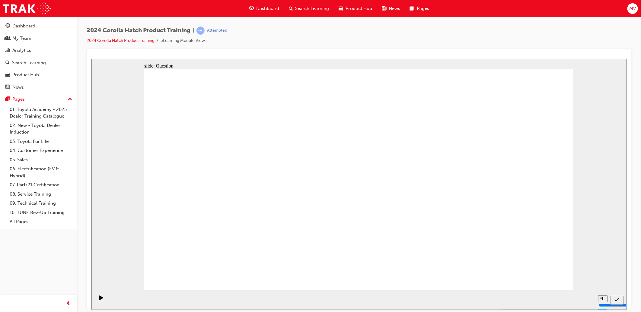
drag, startPoint x: 444, startPoint y: 173, endPoint x: 417, endPoint y: 173, distance: 27.8
radio input "true"
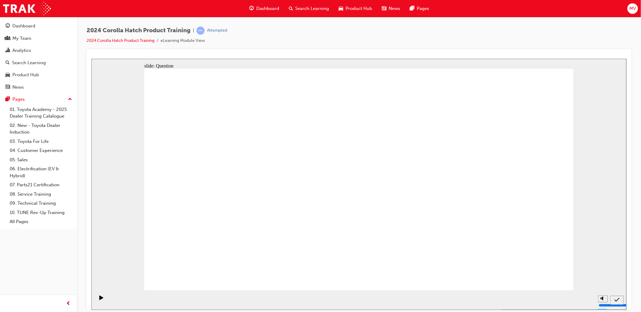
radio input "true"
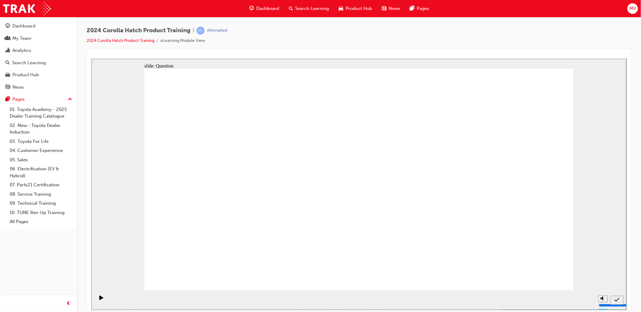
drag, startPoint x: 420, startPoint y: 174, endPoint x: 347, endPoint y: 241, distance: 98.7
drag, startPoint x: 291, startPoint y: 175, endPoint x: 215, endPoint y: 242, distance: 101.1
drag, startPoint x: 221, startPoint y: 169, endPoint x: 288, endPoint y: 241, distance: 98.0
drag, startPoint x: 516, startPoint y: 171, endPoint x: 517, endPoint y: 236, distance: 64.6
drag, startPoint x: 342, startPoint y: 157, endPoint x: 425, endPoint y: 228, distance: 109.1
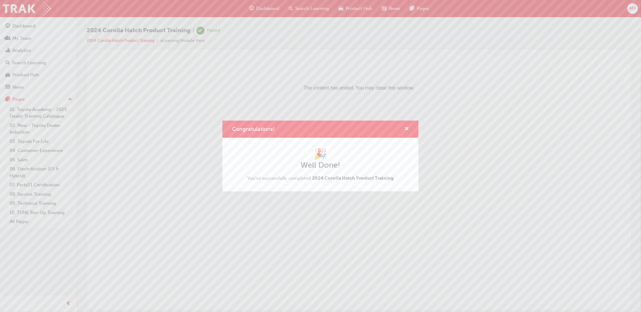
click at [496, 180] on div "Congratulations! 🎉 Well Done! You've successfully completed 2024 Corolla Hatch …" at bounding box center [320, 156] width 641 height 312
